Goal: Task Accomplishment & Management: Use online tool/utility

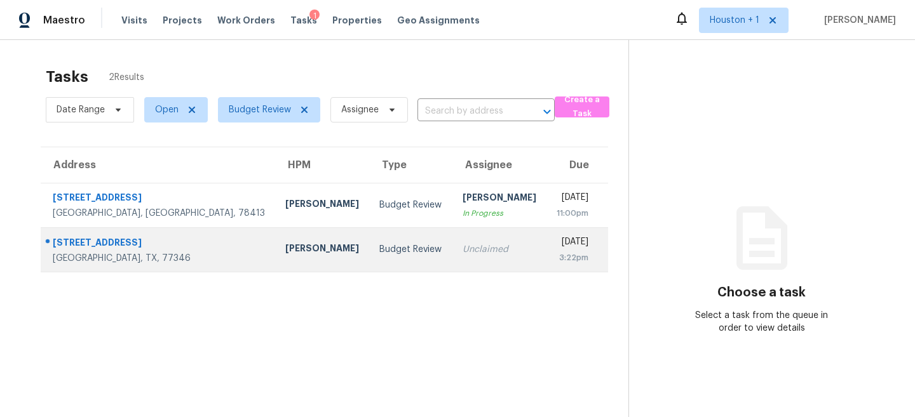
click at [379, 254] on div "Budget Review" at bounding box center [410, 249] width 62 height 13
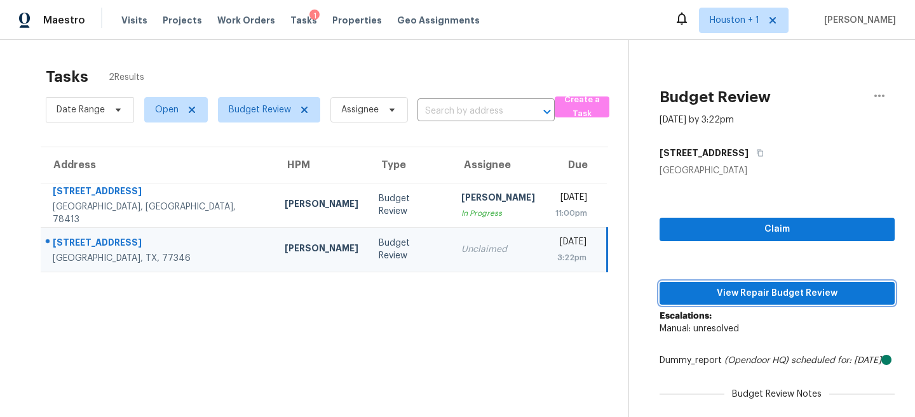
click at [793, 285] on button "View Repair Budget Review" at bounding box center [776, 293] width 235 height 23
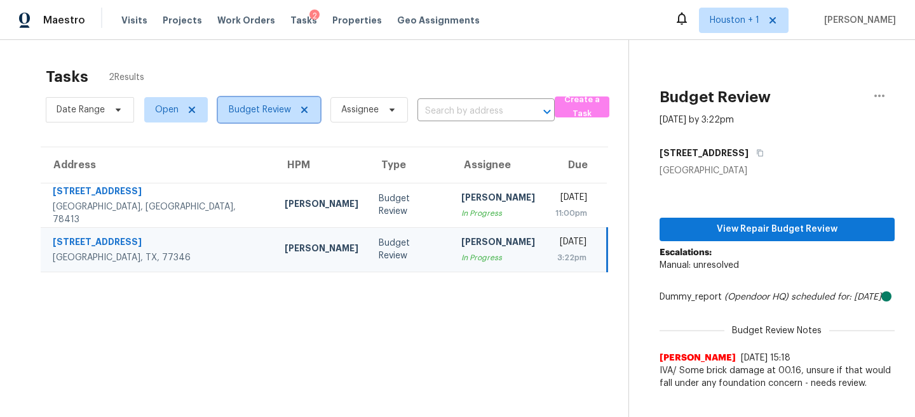
click at [264, 114] on span "Budget Review" at bounding box center [260, 110] width 62 height 13
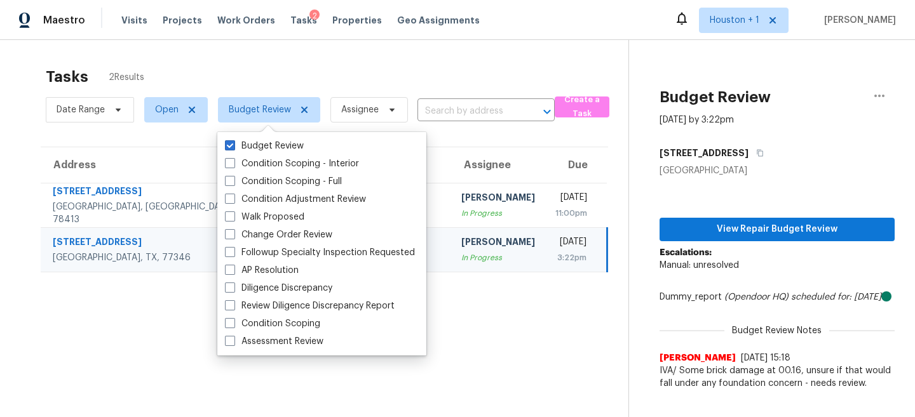
click at [279, 54] on div "Tasks 2 Results Date Range Open Budget Review Assignee ​ Create a Task Address …" at bounding box center [457, 248] width 915 height 417
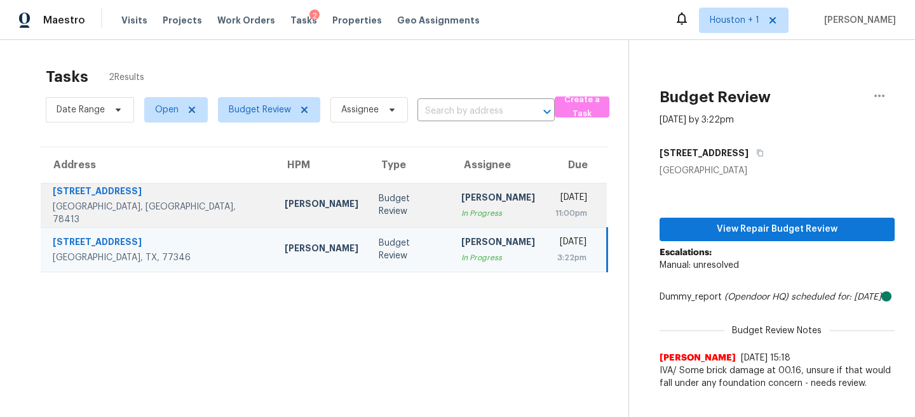
click at [285, 211] on div "Scott McGinnis" at bounding box center [322, 206] width 74 height 16
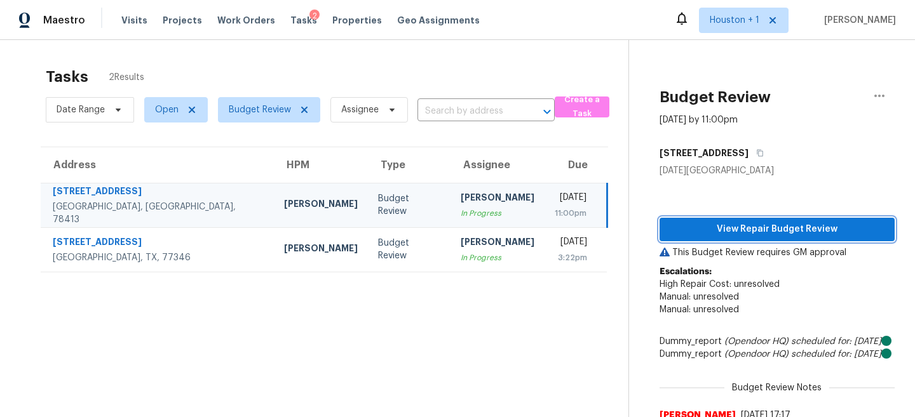
click at [708, 233] on span "View Repair Budget Review" at bounding box center [776, 230] width 215 height 16
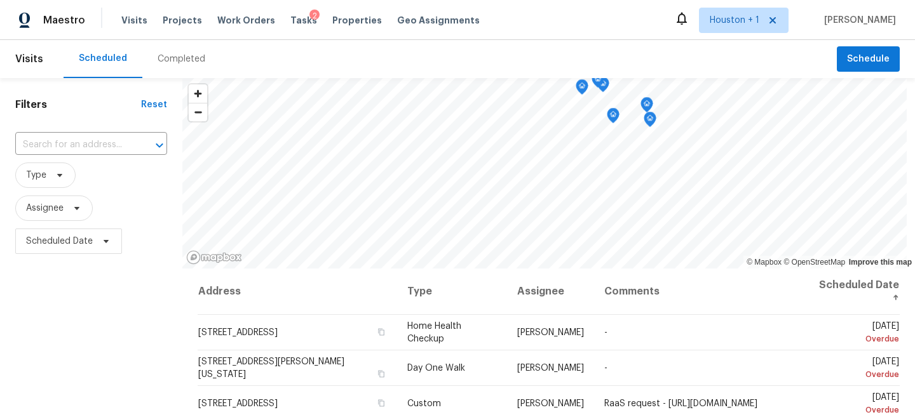
click at [173, 50] on div "Completed" at bounding box center [181, 59] width 78 height 38
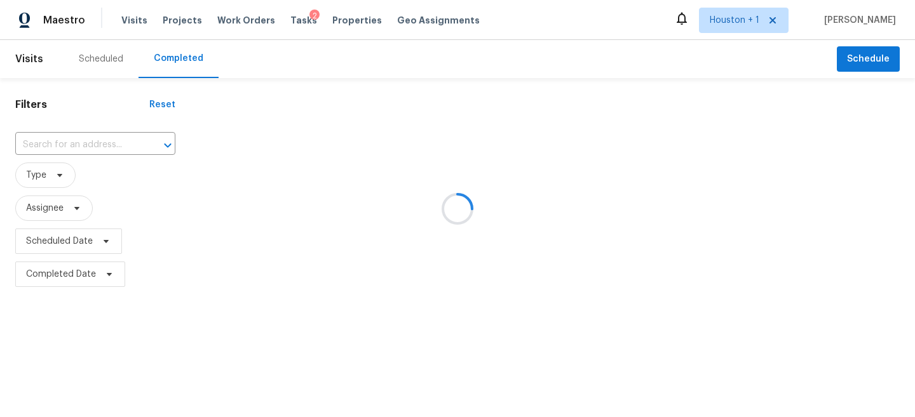
click at [100, 141] on div at bounding box center [457, 208] width 915 height 417
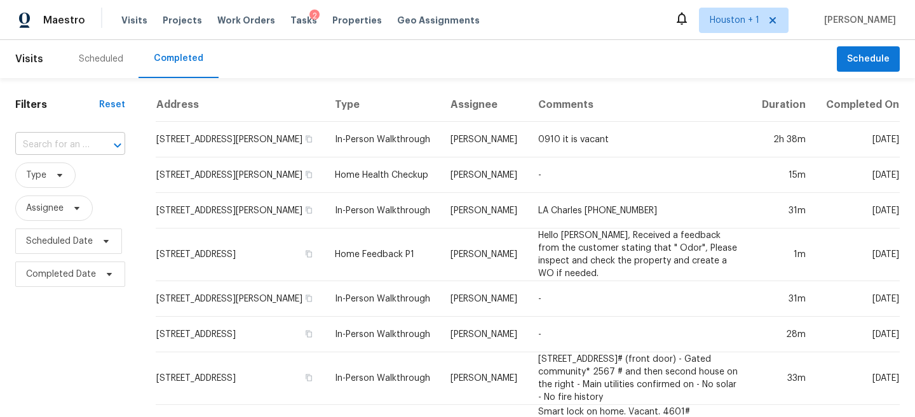
click at [64, 149] on input "text" at bounding box center [52, 145] width 74 height 20
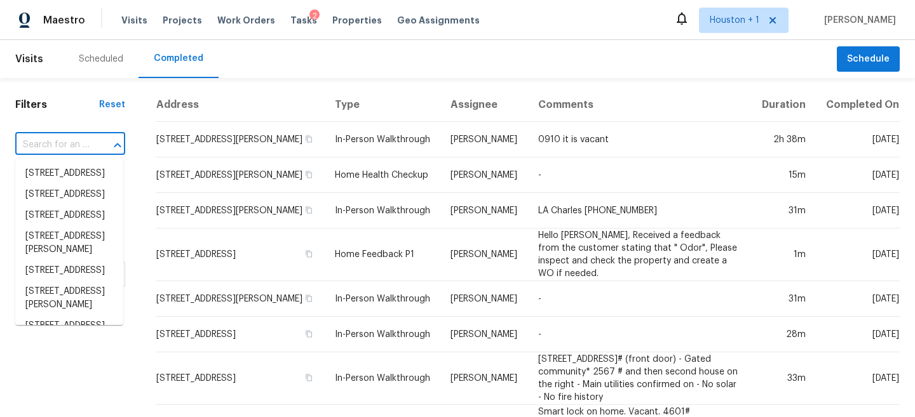
paste input "5734 Woodmancote Dr, Humble, TX 77346"
type input "5734 Woodmancote Dr, Humble, TX 77346"
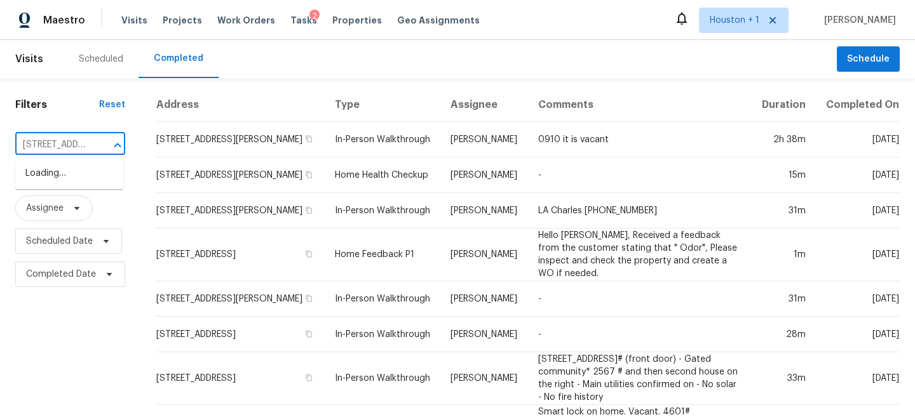
scroll to position [0, 111]
click at [67, 184] on li "5734 Woodmancote Dr, Humble, TX 77346" at bounding box center [69, 173] width 108 height 21
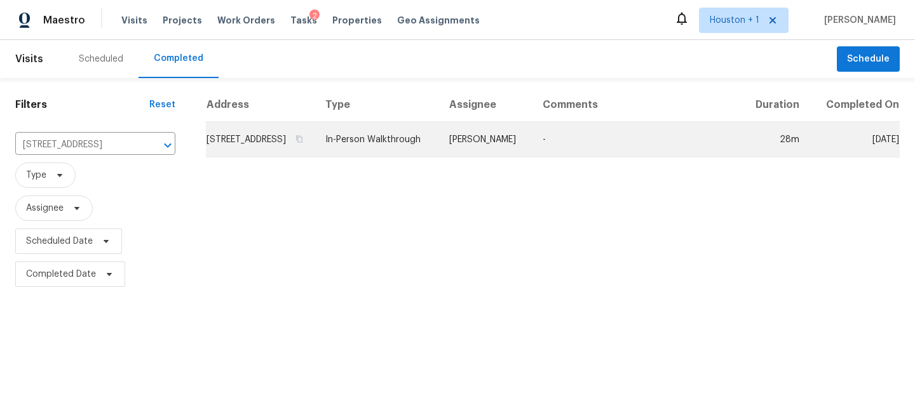
click at [575, 140] on td "-" at bounding box center [636, 140] width 208 height 36
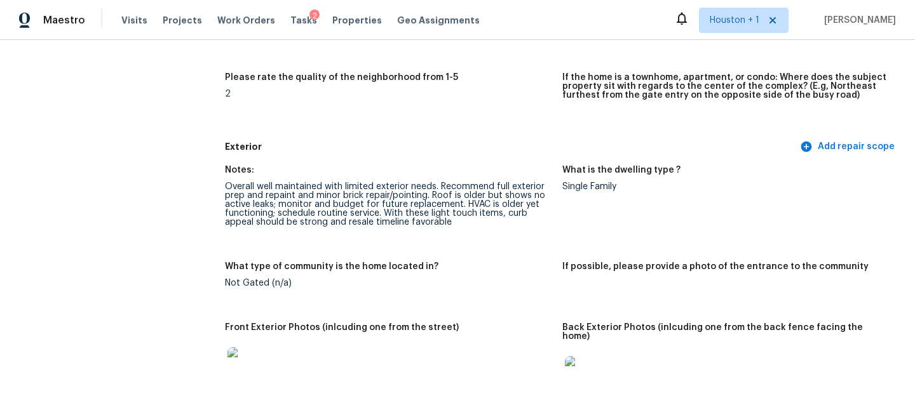
scroll to position [396, 0]
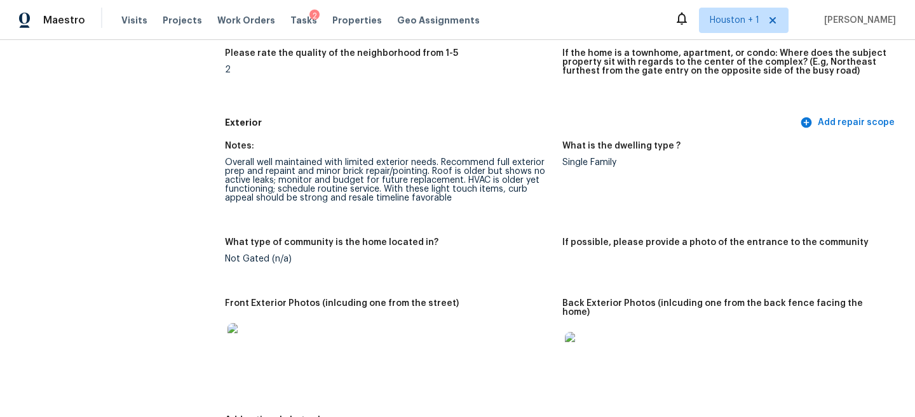
click at [257, 342] on img at bounding box center [247, 343] width 41 height 41
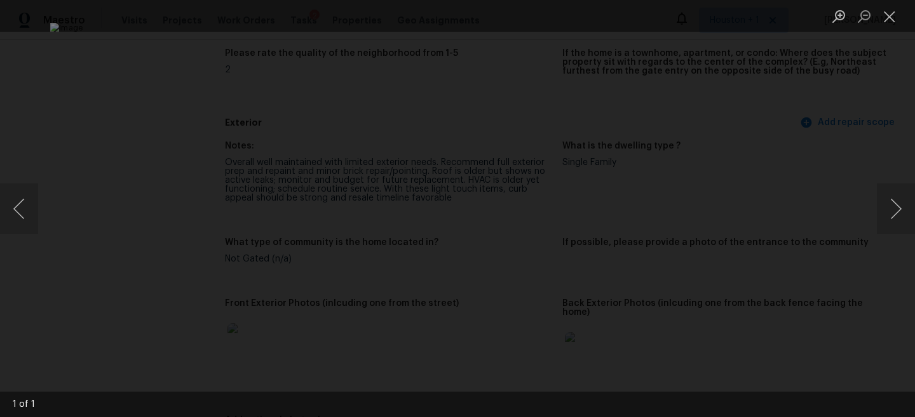
click at [866, 147] on div "Lightbox" at bounding box center [457, 208] width 915 height 417
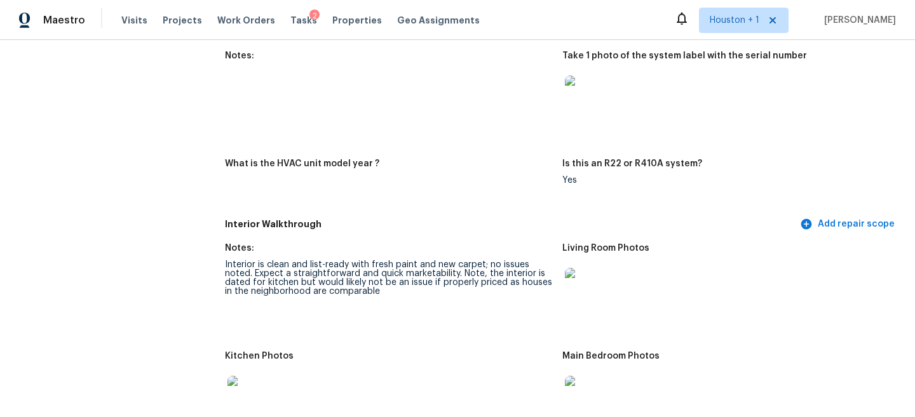
scroll to position [1238, 0]
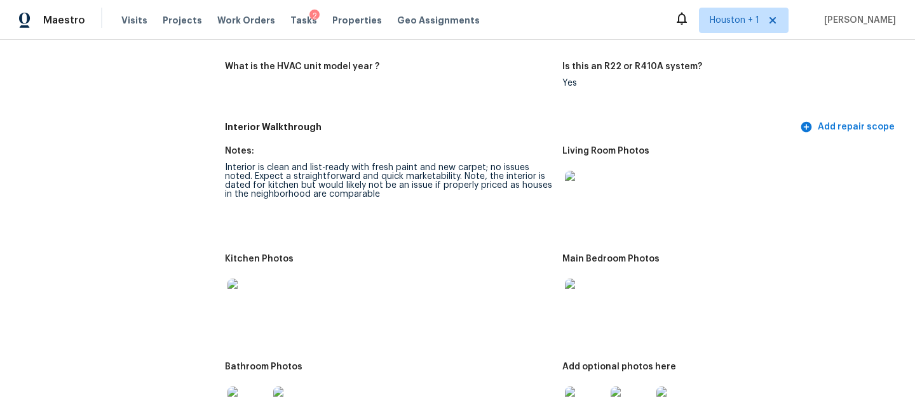
click at [313, 176] on div "Interior is clean and list-ready with fresh paint and new carpet; no issues not…" at bounding box center [388, 181] width 327 height 36
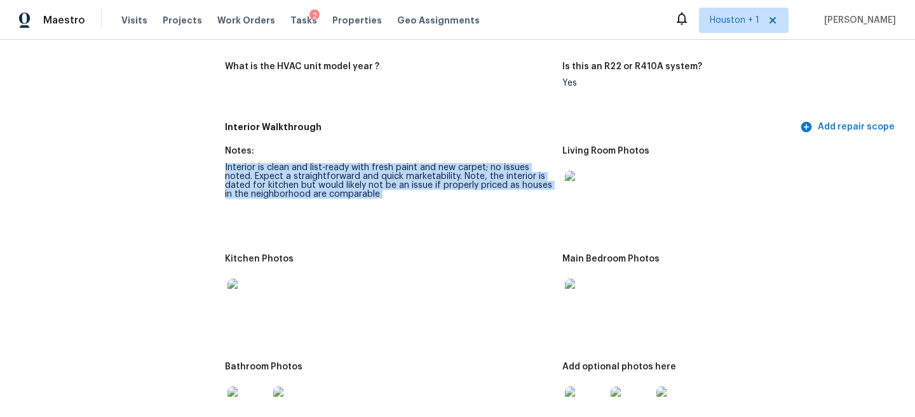
click at [313, 176] on div "Interior is clean and list-ready with fresh paint and new carpet; no issues not…" at bounding box center [388, 181] width 327 height 36
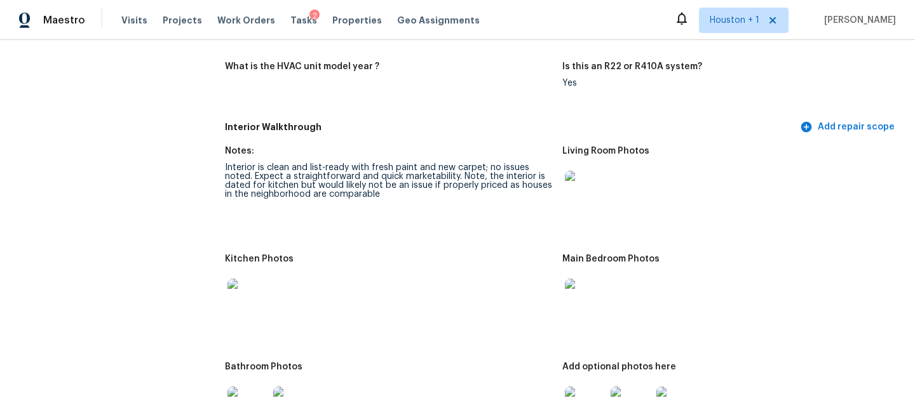
click at [594, 175] on img at bounding box center [585, 191] width 41 height 41
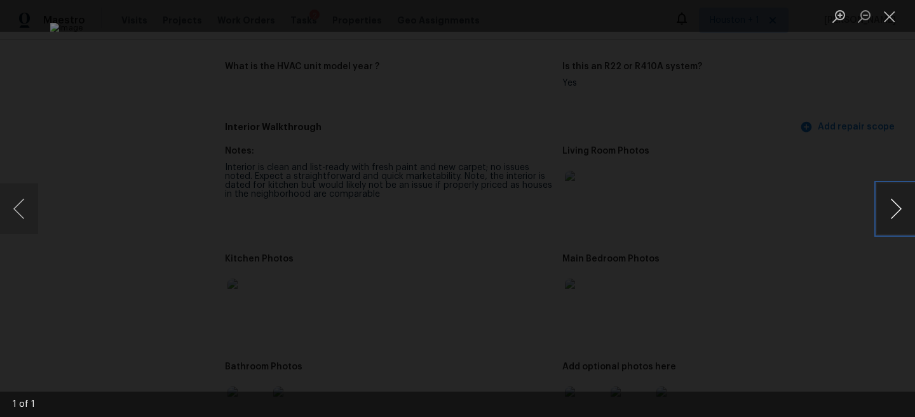
click at [900, 196] on button "Next image" at bounding box center [895, 209] width 38 height 51
click at [900, 207] on button "Next image" at bounding box center [895, 209] width 38 height 51
click at [867, 161] on div "Lightbox" at bounding box center [457, 208] width 915 height 417
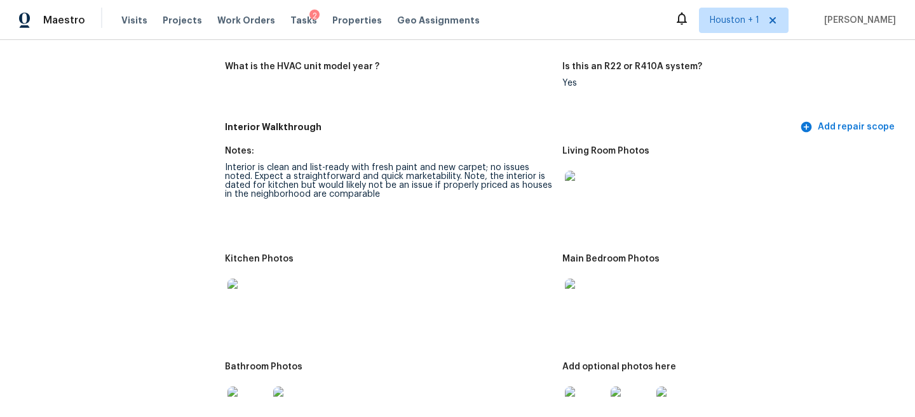
click at [240, 298] on img at bounding box center [247, 299] width 41 height 41
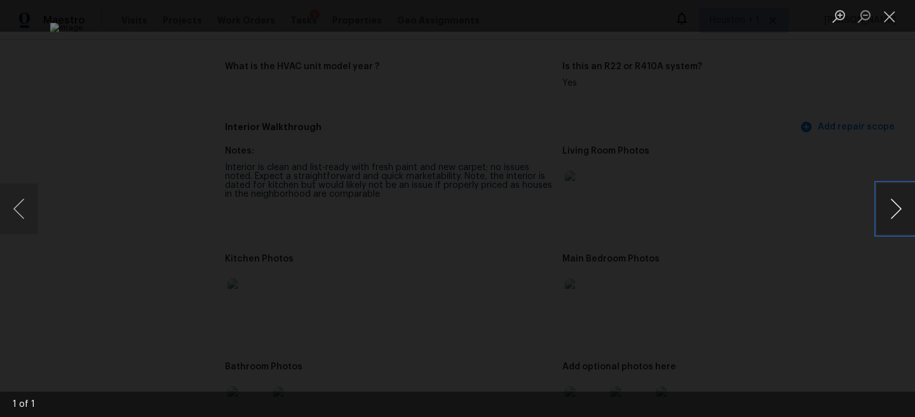
click at [889, 194] on button "Next image" at bounding box center [895, 209] width 38 height 51
click at [808, 157] on div "Lightbox" at bounding box center [457, 208] width 915 height 417
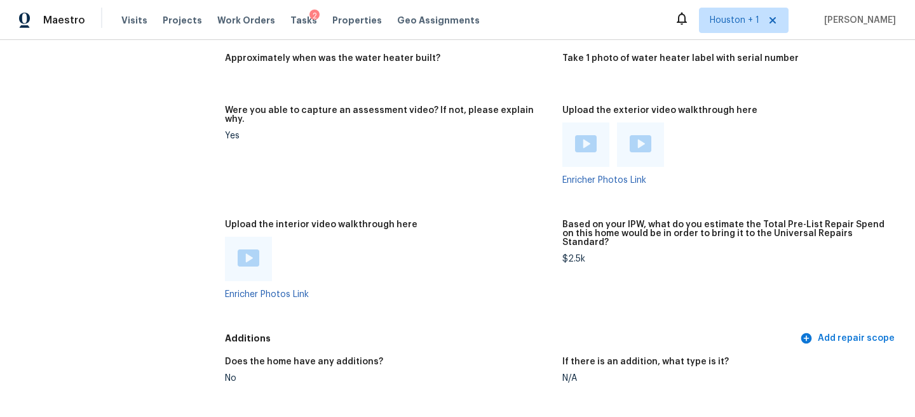
scroll to position [2222, 0]
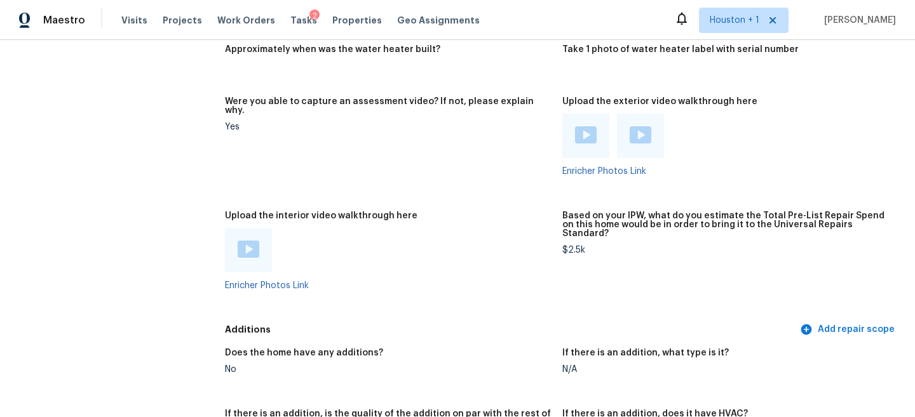
click at [592, 126] on img at bounding box center [586, 134] width 22 height 17
click at [654, 115] on div at bounding box center [640, 136] width 47 height 44
click at [646, 126] on img at bounding box center [640, 134] width 22 height 17
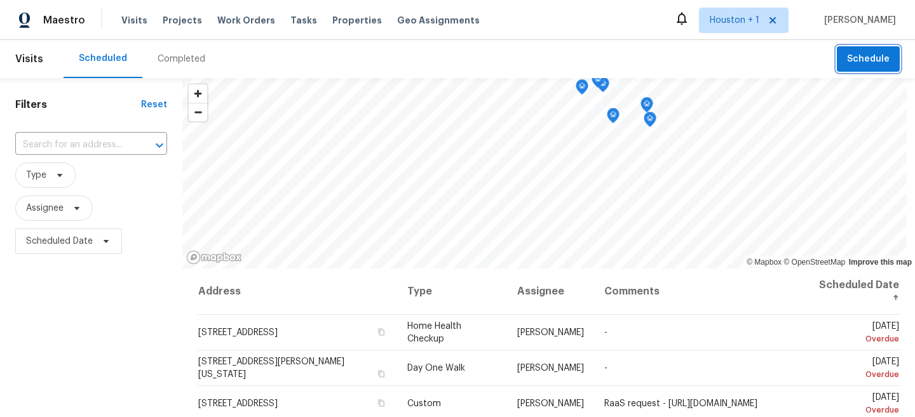
click at [888, 60] on span "Schedule" at bounding box center [868, 59] width 43 height 16
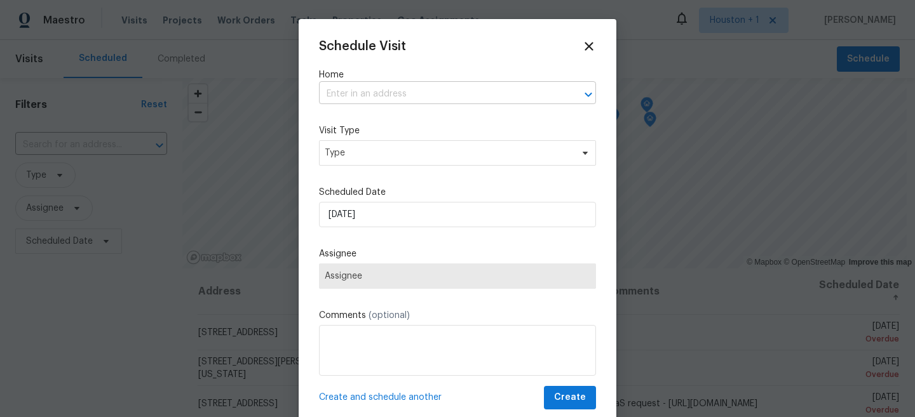
click at [417, 97] on input "text" at bounding box center [439, 94] width 241 height 20
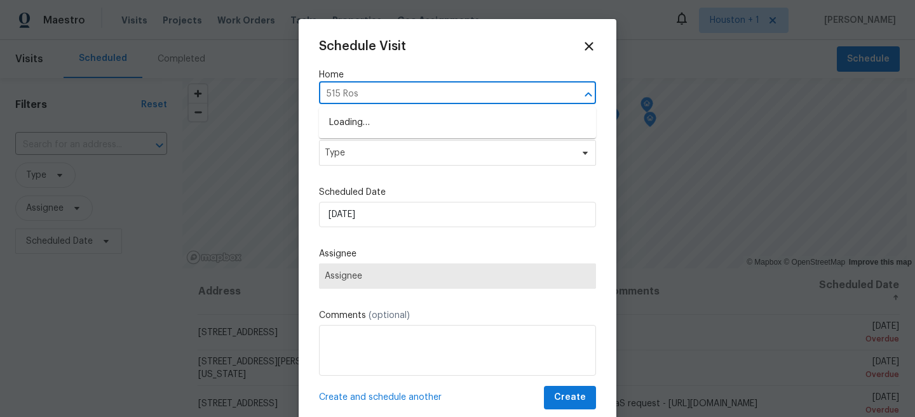
type input "515 Rose"
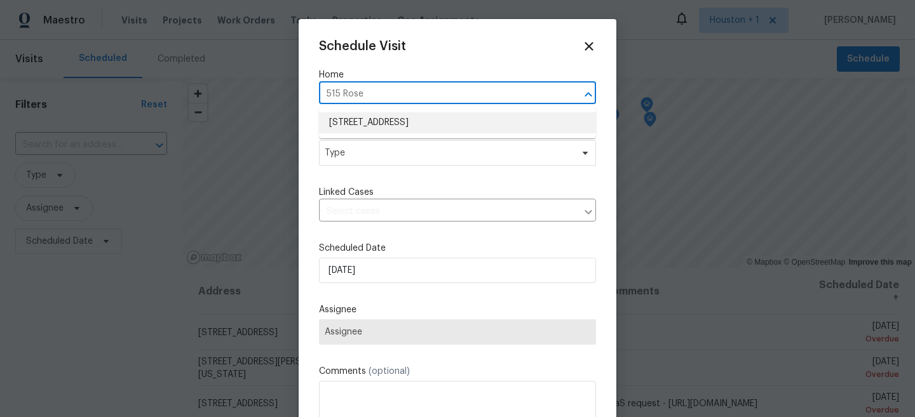
click at [404, 122] on li "[STREET_ADDRESS]" at bounding box center [457, 122] width 277 height 21
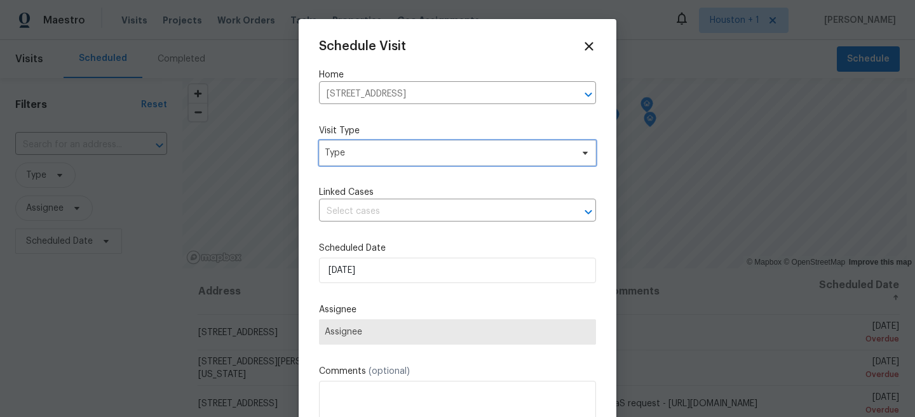
click at [403, 144] on span "Type" at bounding box center [457, 152] width 277 height 25
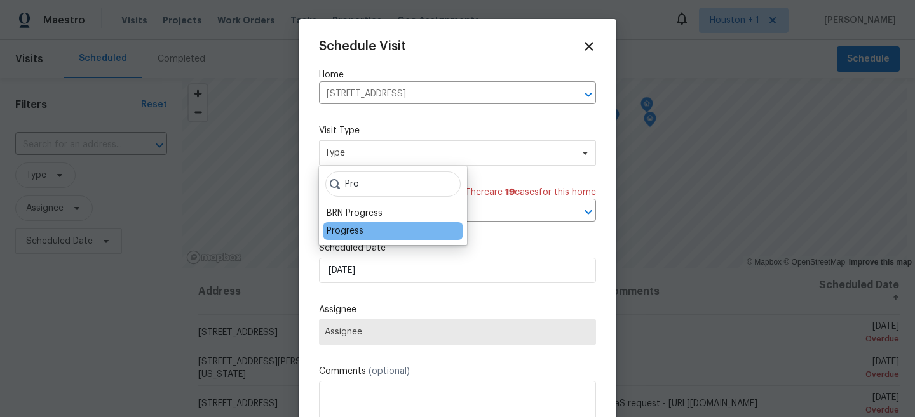
type input "Pro"
click at [357, 232] on div "Progress" at bounding box center [344, 231] width 37 height 13
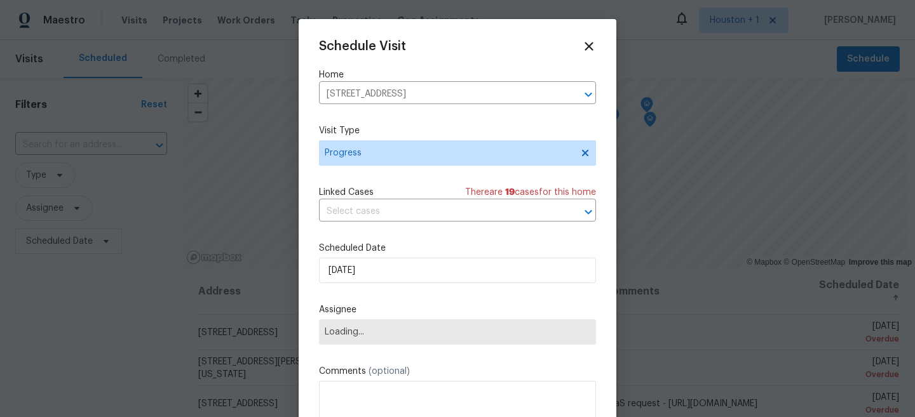
click at [365, 327] on span "Loading..." at bounding box center [457, 331] width 277 height 25
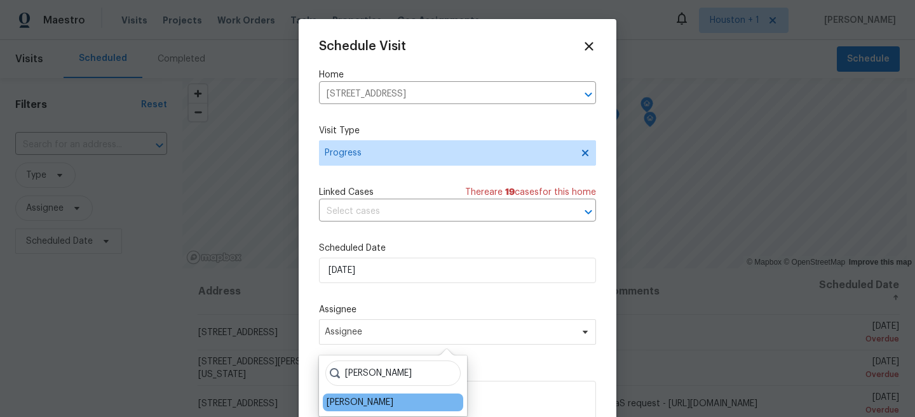
type input "[PERSON_NAME]"
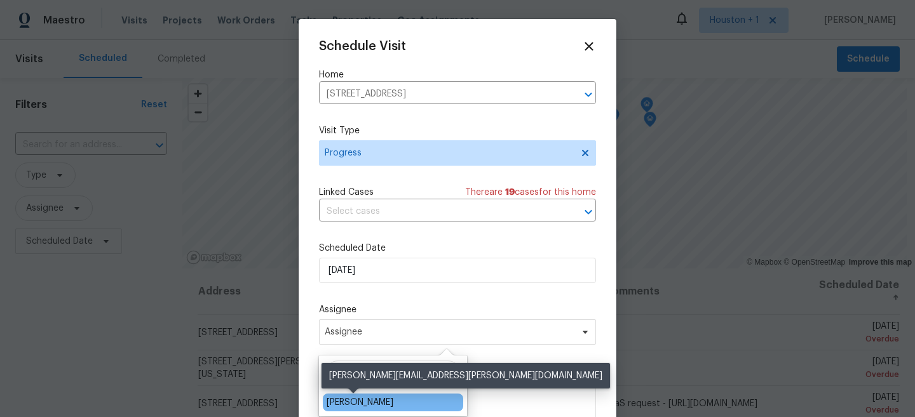
click at [372, 406] on div "[PERSON_NAME]" at bounding box center [359, 402] width 67 height 13
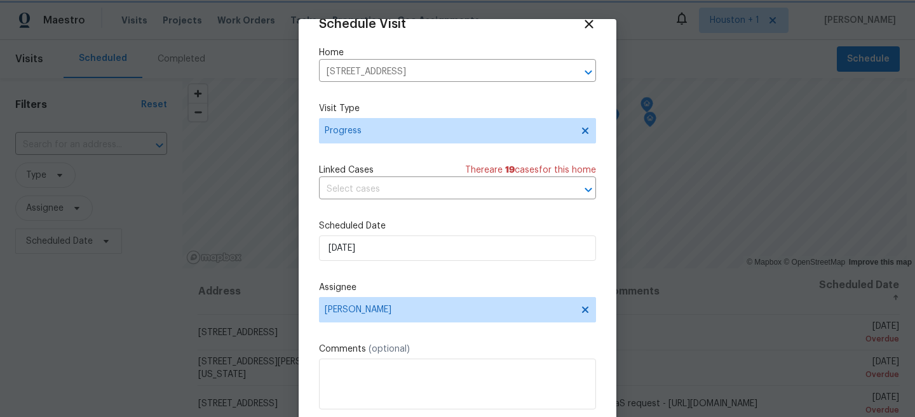
scroll to position [65, 0]
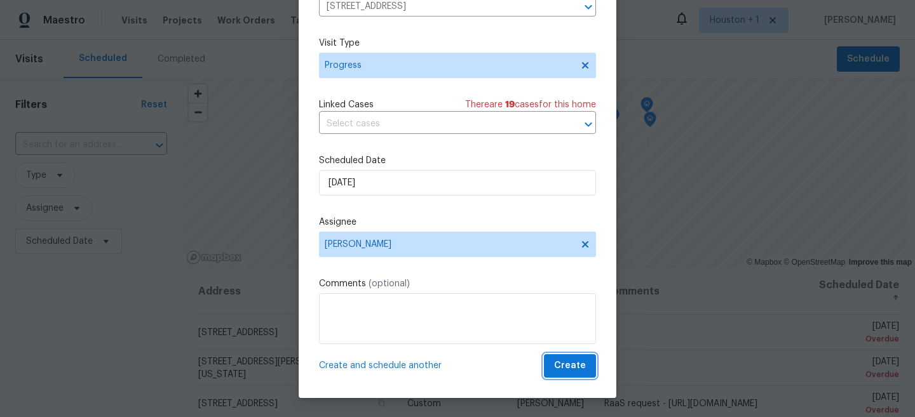
click at [577, 363] on span "Create" at bounding box center [570, 366] width 32 height 16
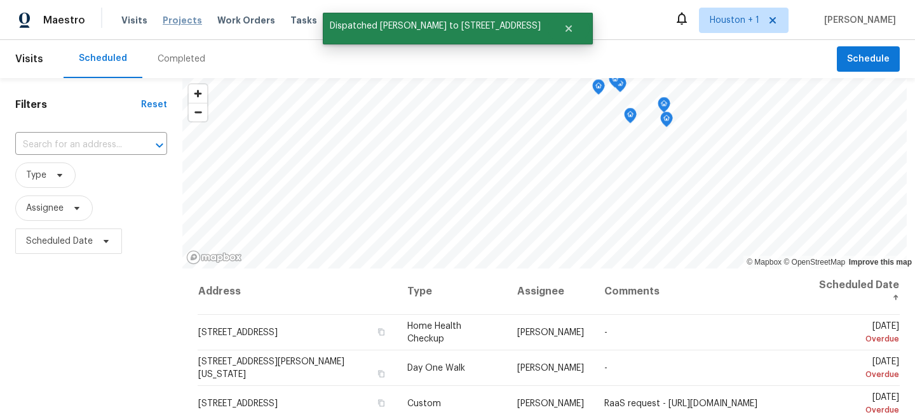
scroll to position [0, 0]
click at [178, 19] on span "Projects" at bounding box center [182, 20] width 39 height 13
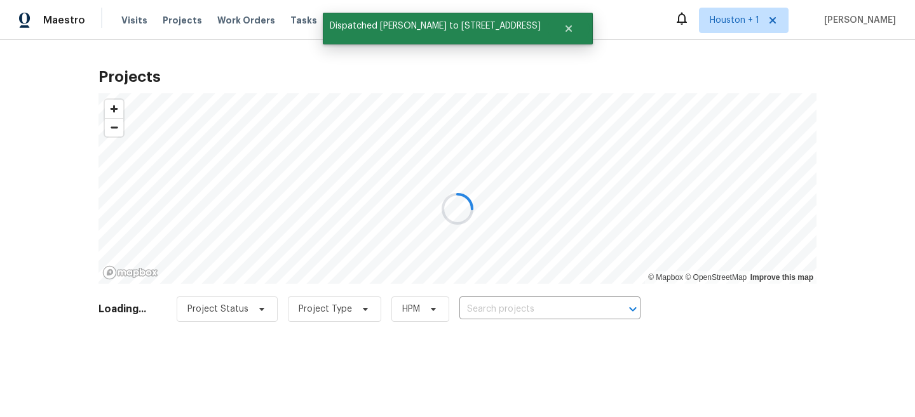
click at [499, 313] on div at bounding box center [457, 208] width 915 height 417
click at [510, 306] on div at bounding box center [457, 208] width 915 height 417
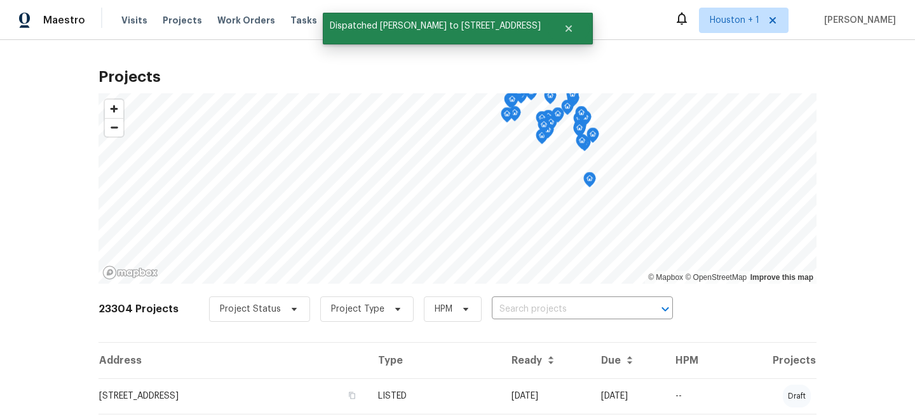
click at [510, 306] on input "text" at bounding box center [564, 310] width 145 height 20
type input "515 ro"
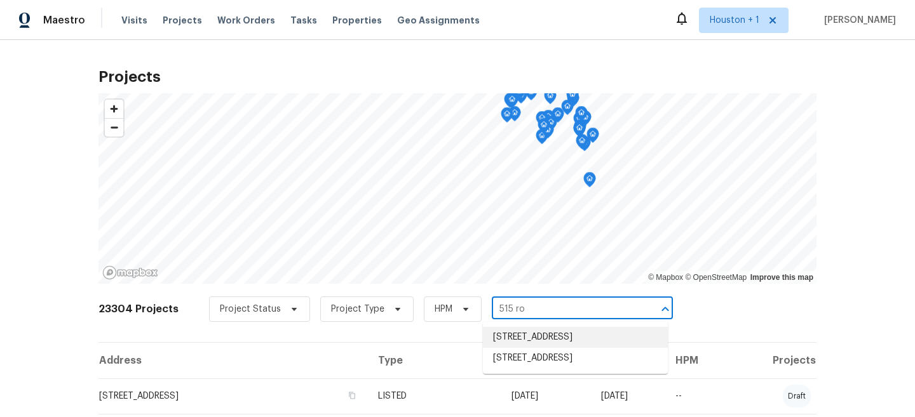
click at [543, 344] on li "[STREET_ADDRESS]" at bounding box center [575, 337] width 185 height 21
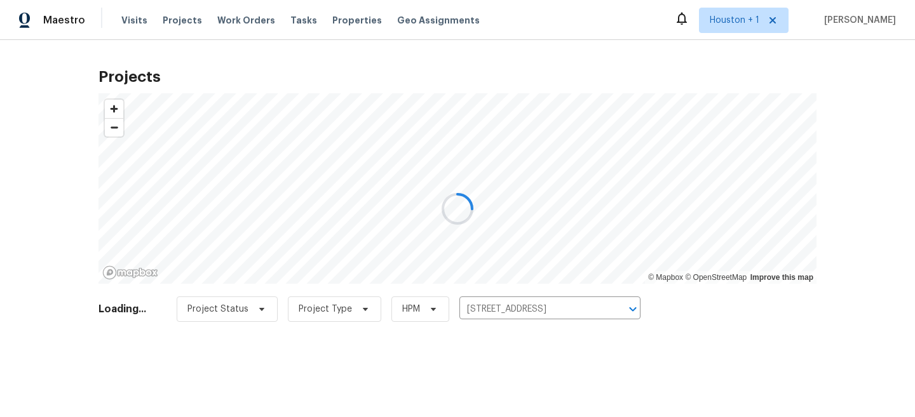
click at [523, 300] on div at bounding box center [457, 208] width 915 height 417
click at [518, 306] on input "[STREET_ADDRESS]" at bounding box center [531, 310] width 145 height 20
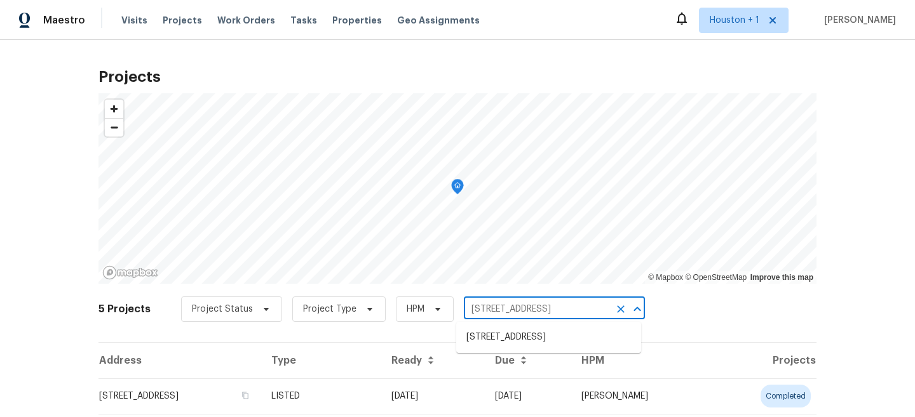
click at [518, 306] on input "[STREET_ADDRESS]" at bounding box center [536, 310] width 145 height 20
type input "515 ro"
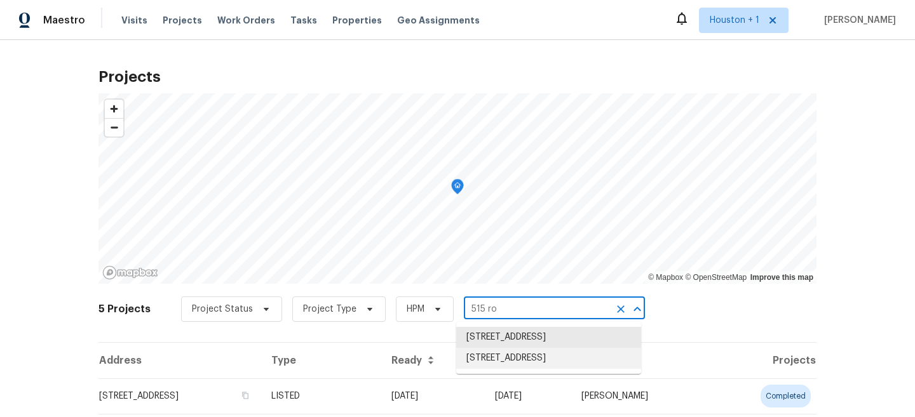
click at [524, 361] on li "[STREET_ADDRESS]" at bounding box center [548, 358] width 185 height 21
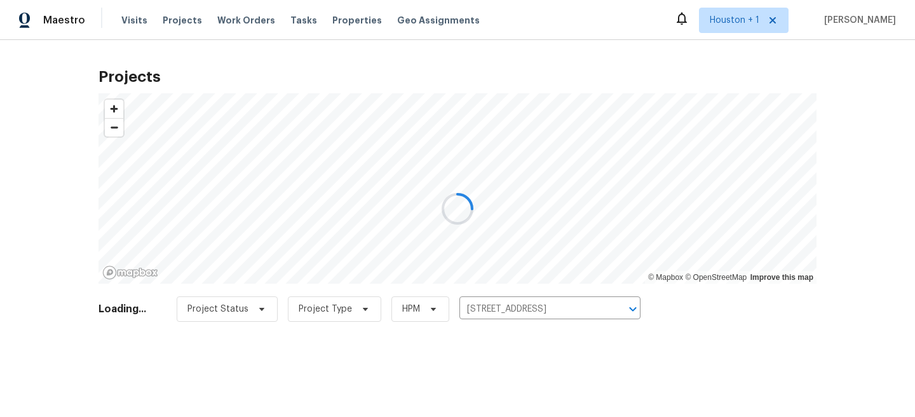
click at [390, 389] on div at bounding box center [457, 208] width 915 height 417
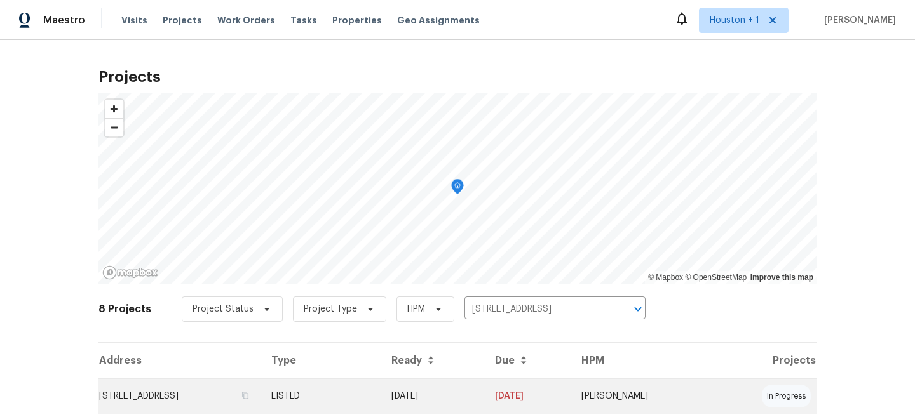
click at [381, 394] on td "LISTED" at bounding box center [321, 397] width 120 height 36
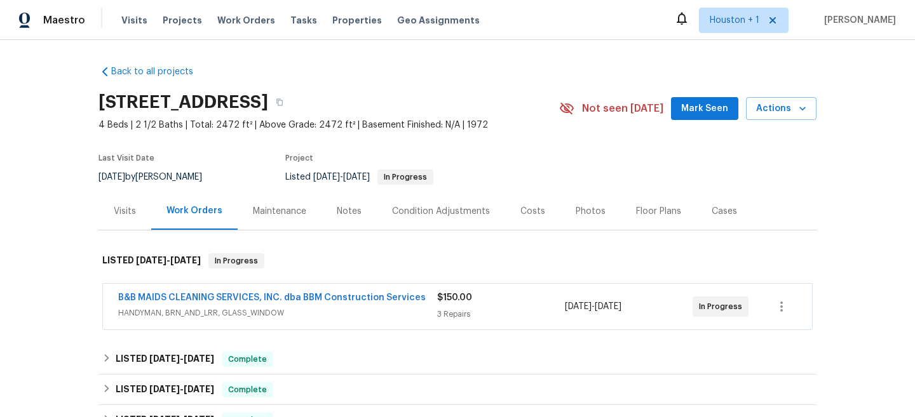
scroll to position [78, 0]
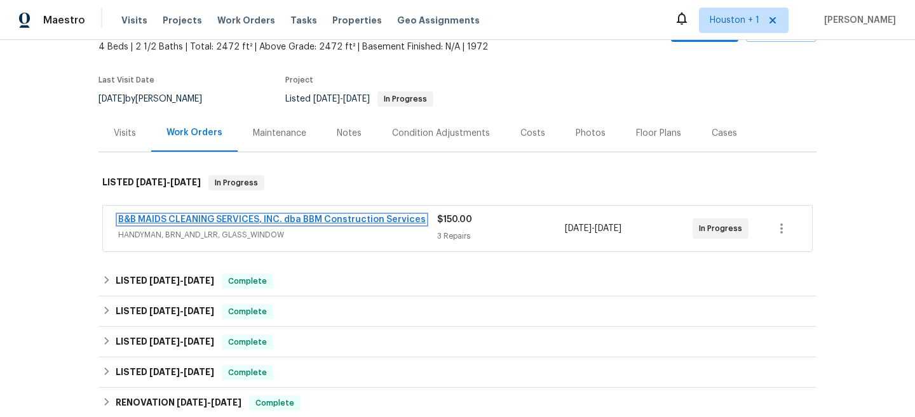
click at [255, 224] on link "B&B MAIDS CLEANING SERVICES, INC. dba BBM Construction Services" at bounding box center [271, 219] width 307 height 9
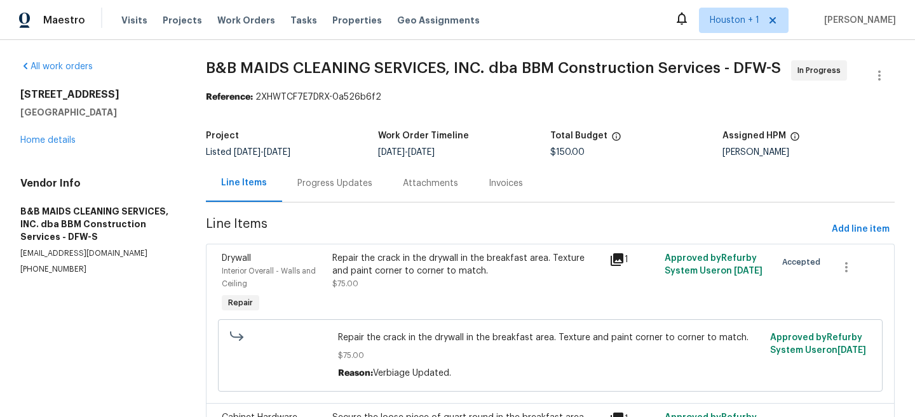
click at [528, 63] on span "B&B MAIDS CLEANING SERVICES, INC. dba BBM Construction Services - DFW-S" at bounding box center [493, 67] width 575 height 15
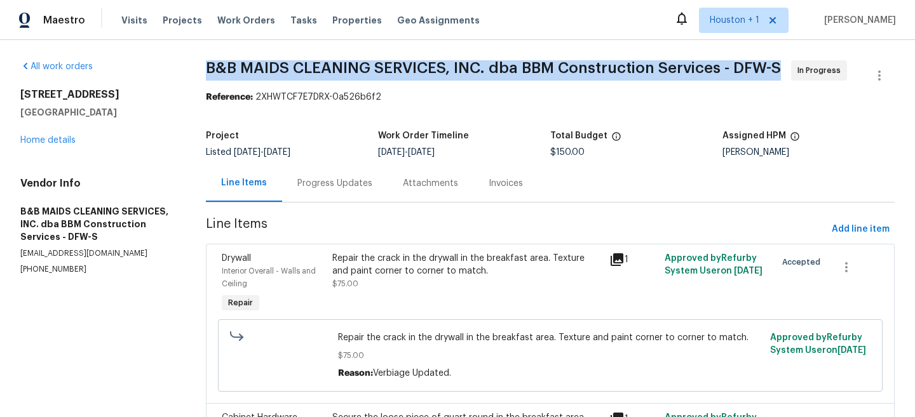
click at [528, 63] on span "B&B MAIDS CLEANING SERVICES, INC. dba BBM Construction Services - DFW-S" at bounding box center [493, 67] width 575 height 15
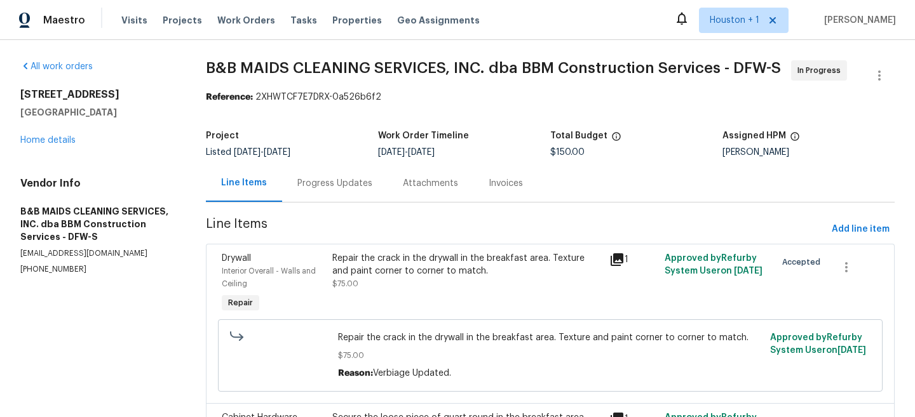
click at [458, 88] on span "B&B MAIDS CLEANING SERVICES, INC. dba BBM Construction Services - DFW-S In Prog…" at bounding box center [535, 75] width 658 height 30
drag, startPoint x: 212, startPoint y: 64, endPoint x: 382, endPoint y: 64, distance: 169.6
click at [382, 64] on span "B&B MAIDS CLEANING SERVICES, INC. dba BBM Construction Services - DFW-S" at bounding box center [493, 67] width 575 height 15
click at [340, 193] on div "Progress Updates" at bounding box center [334, 182] width 105 height 37
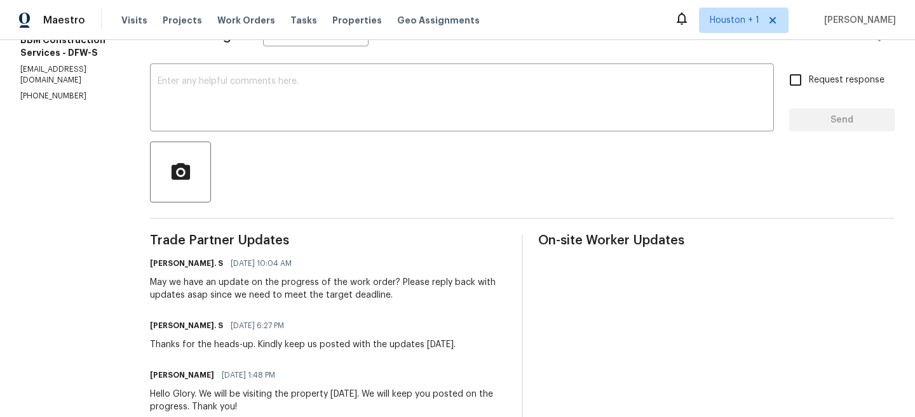
scroll to position [199, 0]
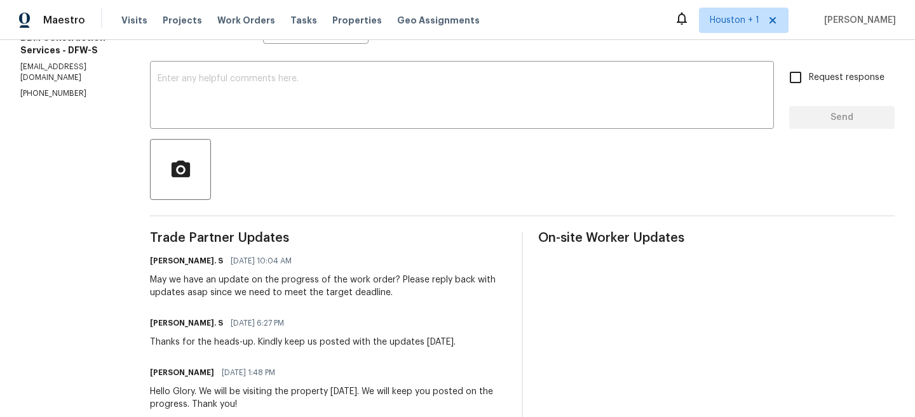
click at [305, 290] on div "May we have an update on the progress of the work order? Please reply back with…" at bounding box center [328, 286] width 356 height 25
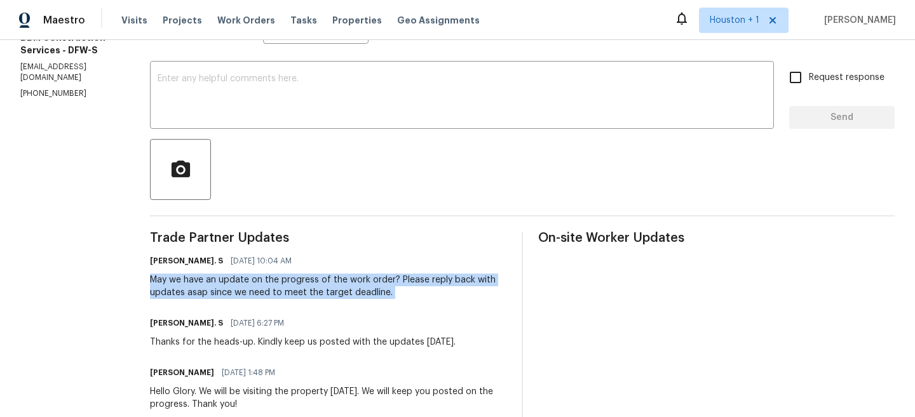
click at [305, 290] on div "May we have an update on the progress of the work order? Please reply back with…" at bounding box center [328, 286] width 356 height 25
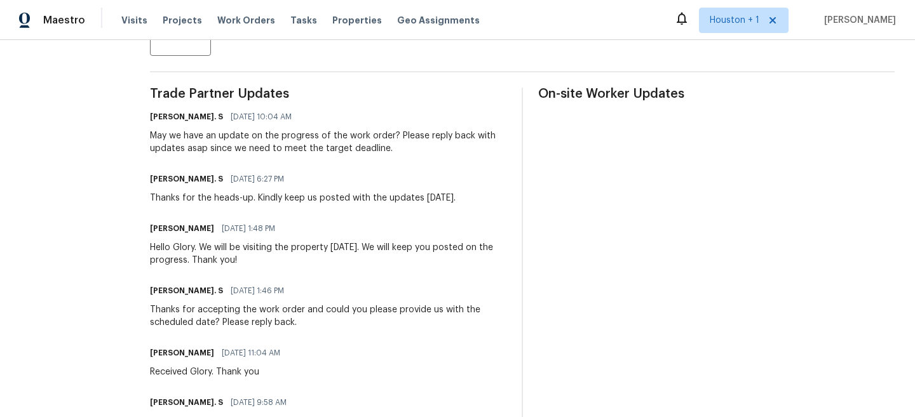
click at [249, 253] on div "Hello Glory. We will be visiting the property [DATE]. We will keep you posted o…" at bounding box center [328, 253] width 356 height 25
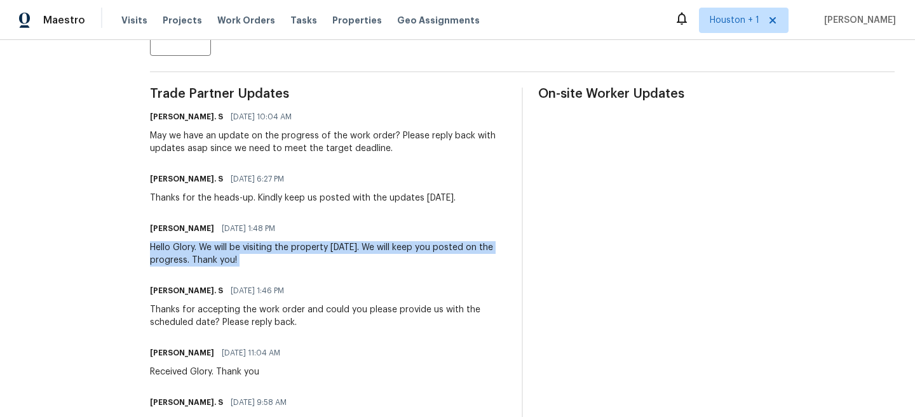
click at [249, 253] on div "Hello Glory. We will be visiting the property [DATE]. We will keep you posted o…" at bounding box center [328, 253] width 356 height 25
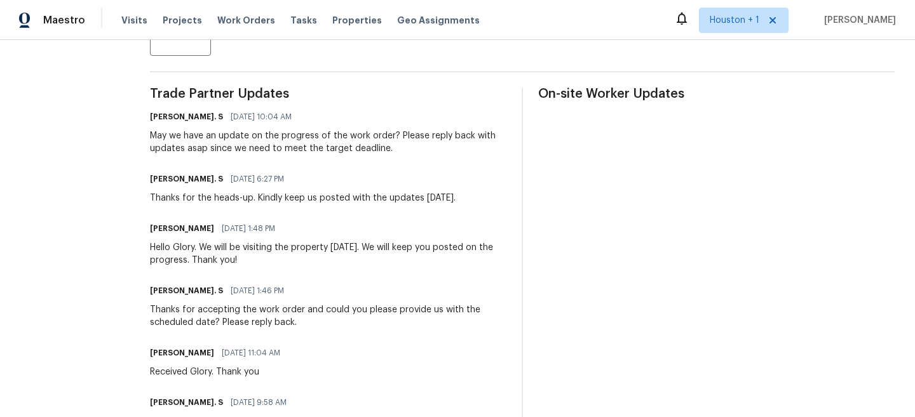
click at [248, 255] on div "Hello Glory. We will be visiting the property [DATE]. We will keep you posted o…" at bounding box center [328, 253] width 356 height 25
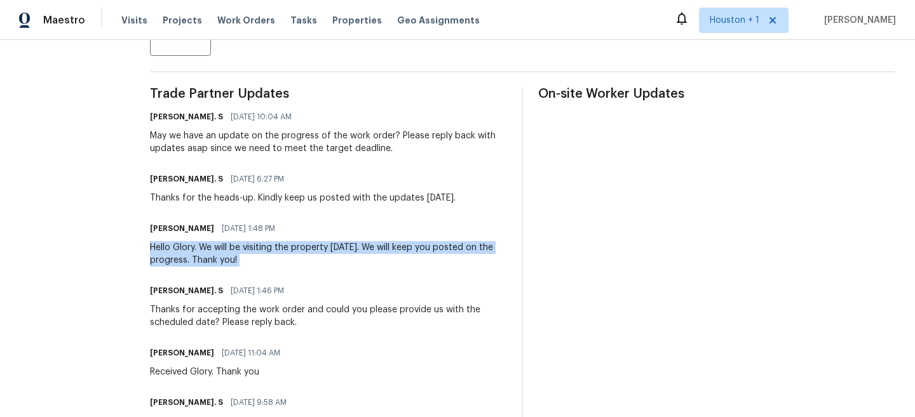
click at [248, 255] on div "Hello Glory. We will be visiting the property [DATE]. We will keep you posted o…" at bounding box center [328, 253] width 356 height 25
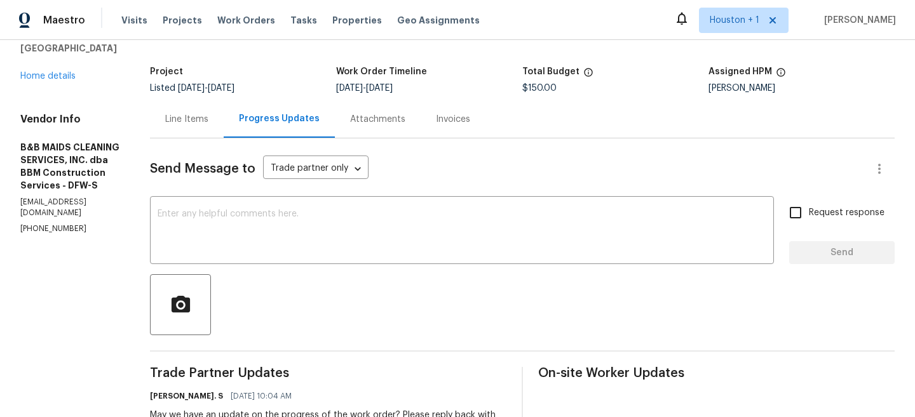
scroll to position [0, 0]
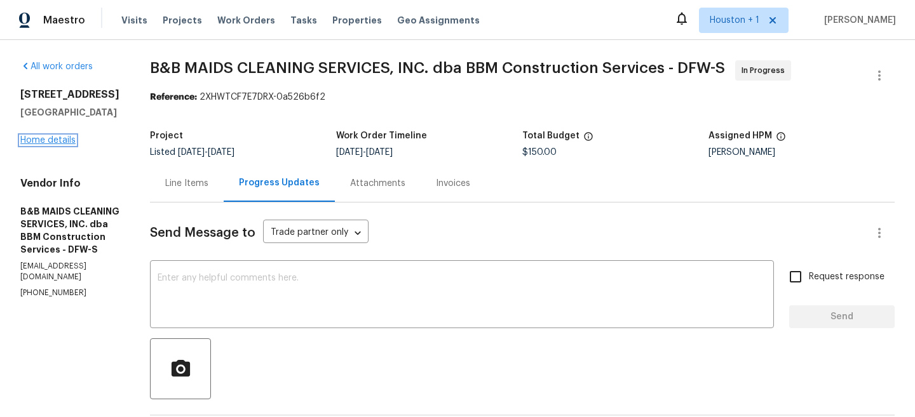
click at [61, 144] on link "Home details" at bounding box center [47, 140] width 55 height 9
